Goal: Transaction & Acquisition: Purchase product/service

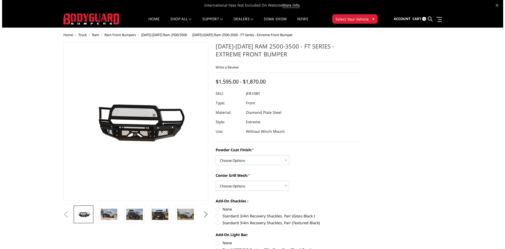
scroll to position [53, 0]
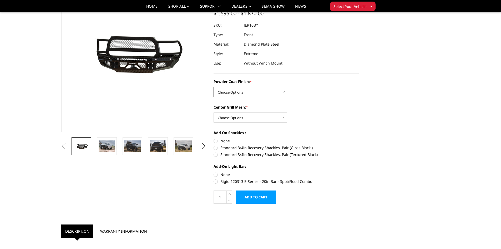
click at [253, 90] on select "Choose Options Bare Metal Gloss Black Powder Coat Textured Black Powder Coat" at bounding box center [251, 92] width 74 height 10
select select "3229"
click at [214, 87] on select "Choose Options Bare Metal Gloss Black Powder Coat Textured Black Powder Coat" at bounding box center [251, 92] width 74 height 10
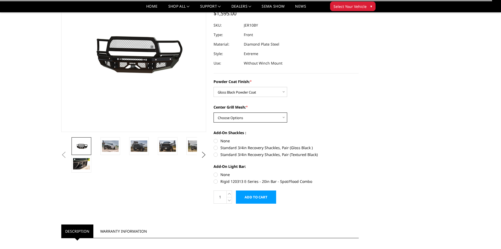
click at [247, 117] on select "Choose Options WITH Expanded Metal in Center Grill WITHOUT Expanded Metal in Ce…" at bounding box center [251, 117] width 74 height 10
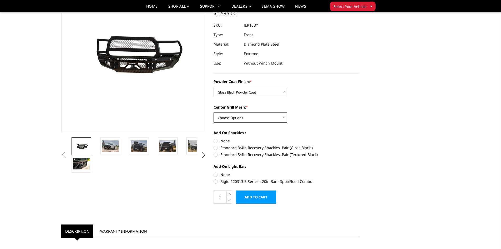
select select "3231"
click at [214, 112] on select "Choose Options WITH Expanded Metal in Center Grill WITHOUT Expanded Metal in Ce…" at bounding box center [251, 117] width 74 height 10
click at [216, 141] on label "None" at bounding box center [286, 141] width 145 height 6
click at [214, 138] on input "None" at bounding box center [214, 138] width 0 height 0
radio input "true"
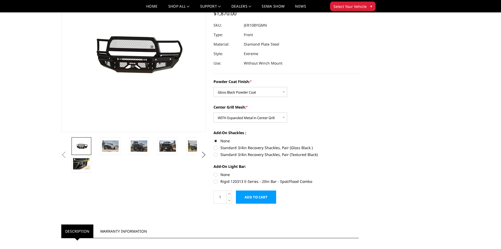
click at [216, 174] on label "None" at bounding box center [286, 175] width 145 height 6
click at [214, 172] on input "None" at bounding box center [214, 172] width 0 height 0
radio input "true"
click at [252, 198] on input "Add to Cart" at bounding box center [256, 196] width 40 height 13
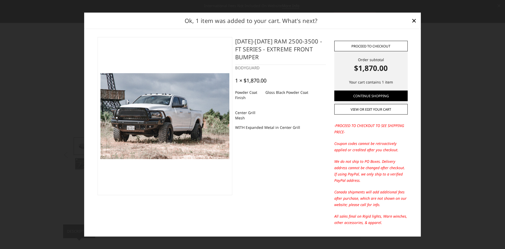
click at [361, 45] on link "Proceed to checkout" at bounding box center [370, 46] width 73 height 11
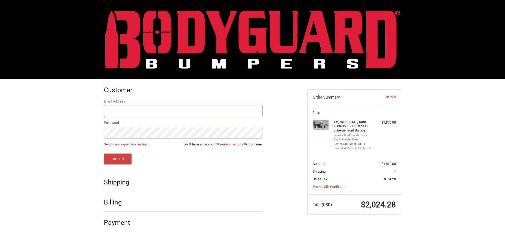
click at [119, 108] on input "Email Address" at bounding box center [183, 111] width 159 height 12
type input "[PERSON_NAME][EMAIL_ADDRESS][DOMAIN_NAME]"
click at [231, 144] on link "Create an account" at bounding box center [231, 144] width 27 height 4
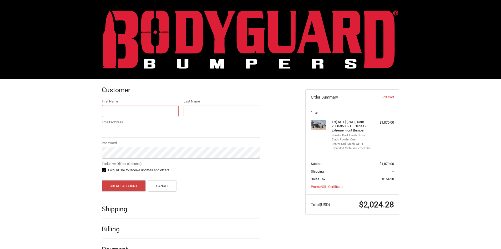
click at [127, 110] on input "First Name" at bounding box center [140, 111] width 77 height 12
type input "[PERSON_NAME]"
type input "[PERSON_NAME][EMAIL_ADDRESS][DOMAIN_NAME]"
click at [118, 186] on button "Create Account" at bounding box center [124, 185] width 44 height 11
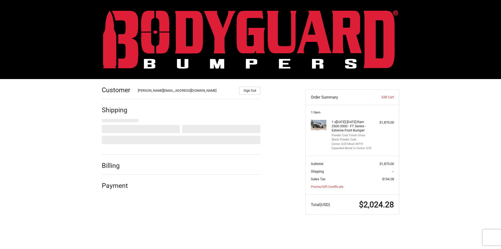
select select "US"
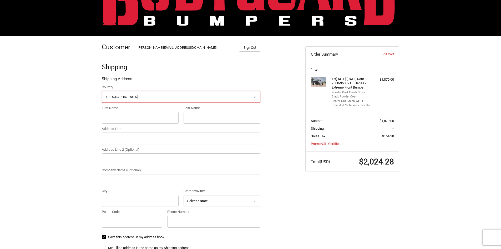
scroll to position [49, 0]
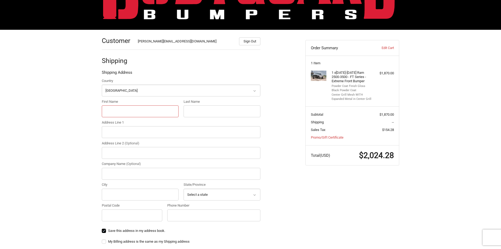
click at [128, 111] on input "First Name" at bounding box center [140, 111] width 77 height 12
type input "[PERSON_NAME]"
click at [207, 106] on input "Last Name" at bounding box center [222, 111] width 77 height 12
type input "[PERSON_NAME]"
type input "[STREET_ADDRESS][PERSON_NAME]"
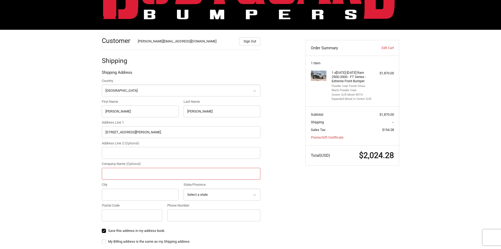
type input "[PERSON_NAME] auto body"
type input "OLATHE"
select select "KS"
type input "66061-5378"
type input "9134903204"
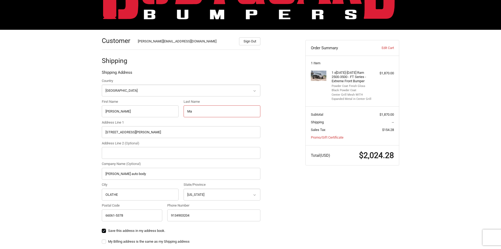
type input "M"
type input "[PERSON_NAME]"
click at [46, 128] on div "Customer [EMAIL_ADDRESS][DOMAIN_NAME] Sign Out Shipping Shipping Address Countr…" at bounding box center [250, 202] width 501 height 345
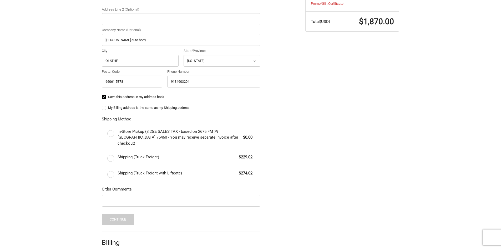
scroll to position [205, 0]
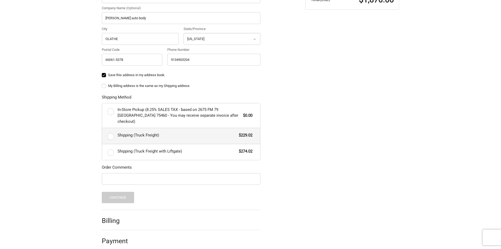
click at [111, 130] on label "Shipping (Truck Freight) $229.02" at bounding box center [181, 136] width 158 height 16
click at [102, 128] on input "Shipping (Truck Freight) $229.02" at bounding box center [102, 128] width 0 height 0
radio input "true"
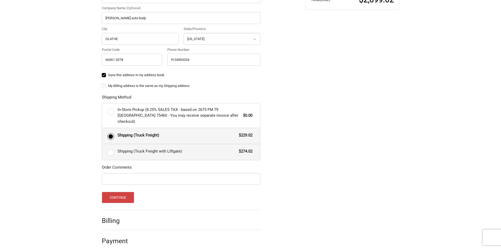
click at [109, 147] on label "Shipping (Truck Freight with Liftgate) $274.02" at bounding box center [181, 152] width 158 height 16
click at [102, 144] on input "Shipping (Truck Freight with Liftgate) $274.02" at bounding box center [102, 144] width 0 height 0
radio input "true"
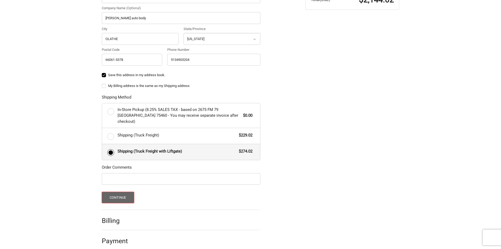
click at [123, 192] on button "Continue" at bounding box center [118, 197] width 32 height 11
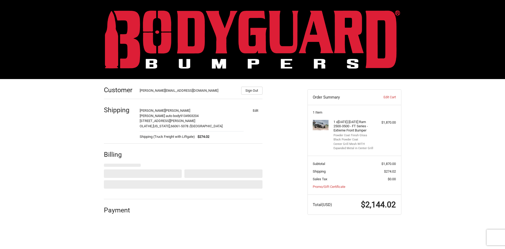
select select "US"
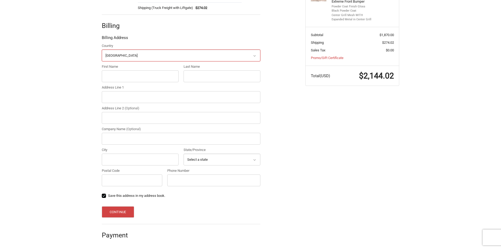
scroll to position [129, 0]
click at [120, 75] on input "First Name" at bounding box center [140, 76] width 77 height 12
type input "[PERSON_NAME]"
click at [204, 78] on input "Last Name" at bounding box center [222, 76] width 77 height 12
type input "[PERSON_NAME]"
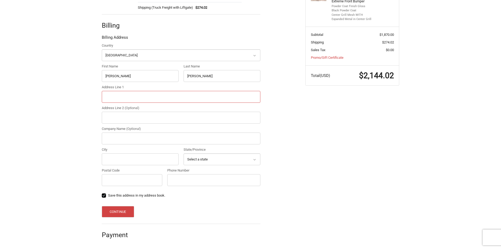
type input "[STREET_ADDRESS][PERSON_NAME]"
type input "[PERSON_NAME] auto body"
type input "OLATHE"
select select "KS"
type input "66061-5378"
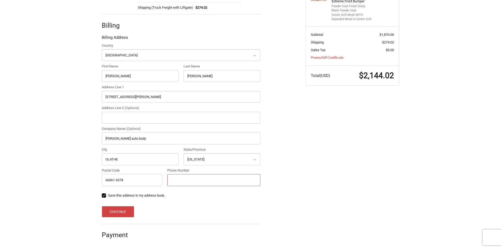
type input "9134903204"
type input "M"
type input "[PERSON_NAME]"
click at [70, 130] on div "Customer [EMAIL_ADDRESS][DOMAIN_NAME] Sign Out Shipping [PERSON_NAME] auto body…" at bounding box center [250, 99] width 501 height 299
click at [123, 212] on button "Continue" at bounding box center [118, 211] width 32 height 11
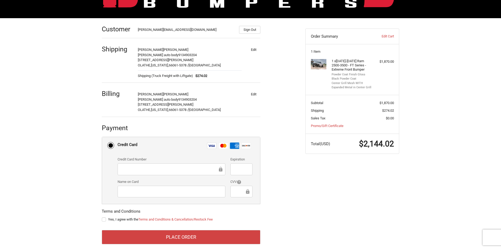
scroll to position [68, 0]
